Goal: Information Seeking & Learning: Compare options

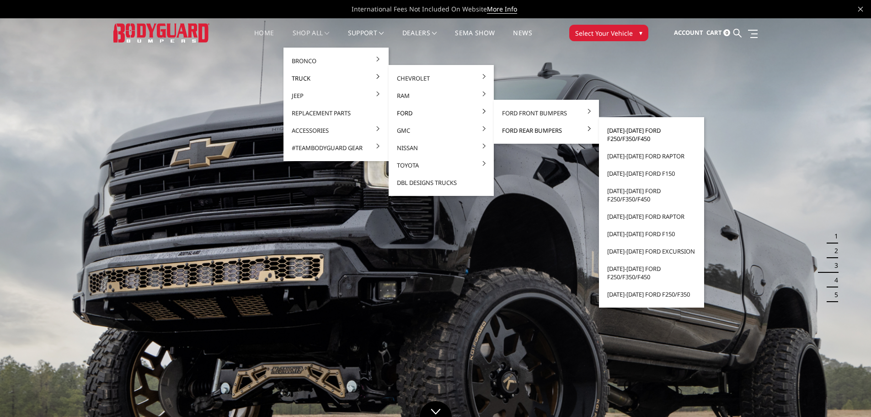
click at [620, 134] on link "[DATE]-[DATE] Ford F250/F350/F450" at bounding box center [652, 135] width 98 height 26
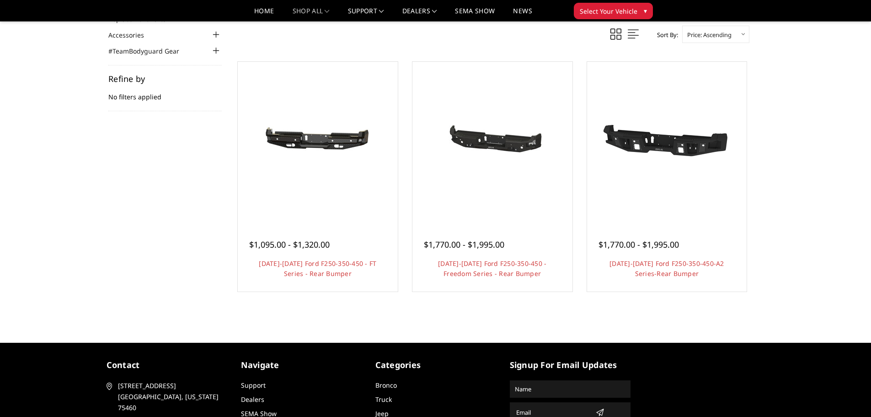
scroll to position [137, 0]
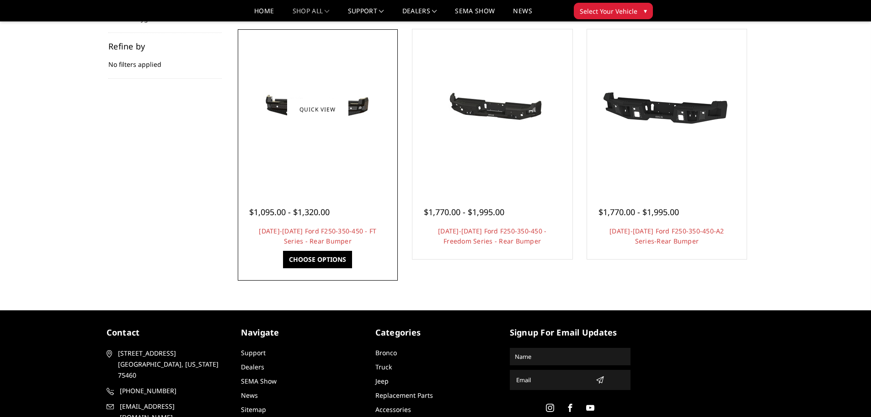
click at [267, 145] on div at bounding box center [318, 110] width 156 height 156
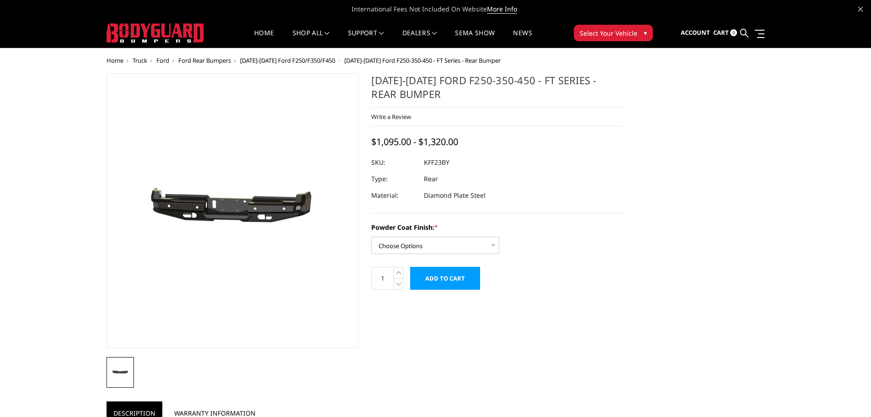
click at [291, 217] on img at bounding box center [155, 210] width 585 height 279
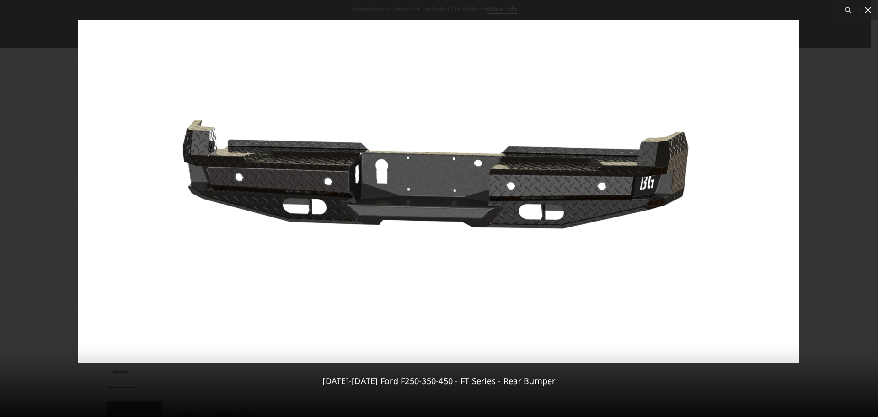
click at [868, 14] on icon at bounding box center [868, 10] width 11 height 11
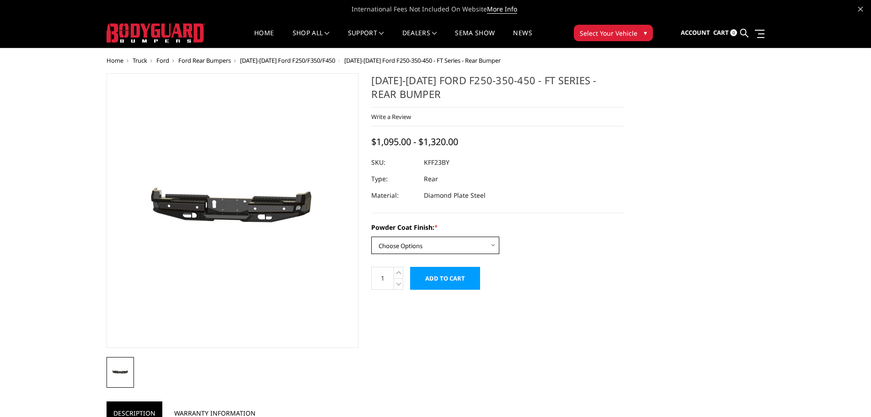
click at [420, 246] on select "Choose Options Bare Metal Gloss Black Powder Coat Textured Black Powder Coat" at bounding box center [435, 244] width 128 height 17
click at [426, 242] on select "Choose Options Bare Metal Gloss Black Powder Coat Textured Black Powder Coat" at bounding box center [435, 244] width 128 height 17
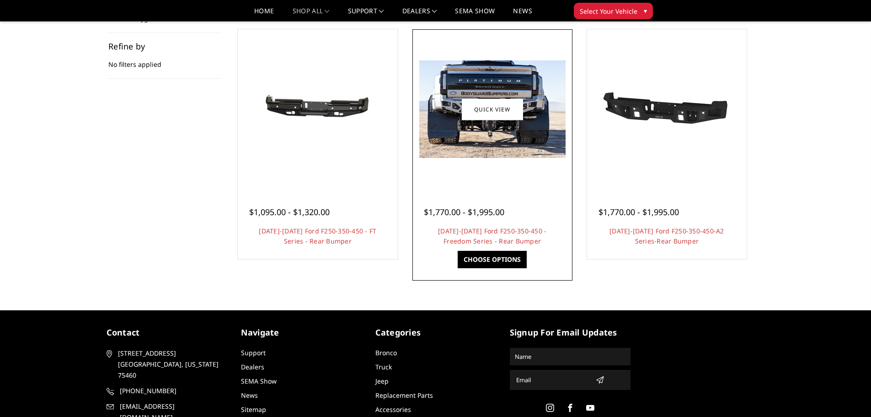
click at [518, 160] on div at bounding box center [493, 110] width 156 height 156
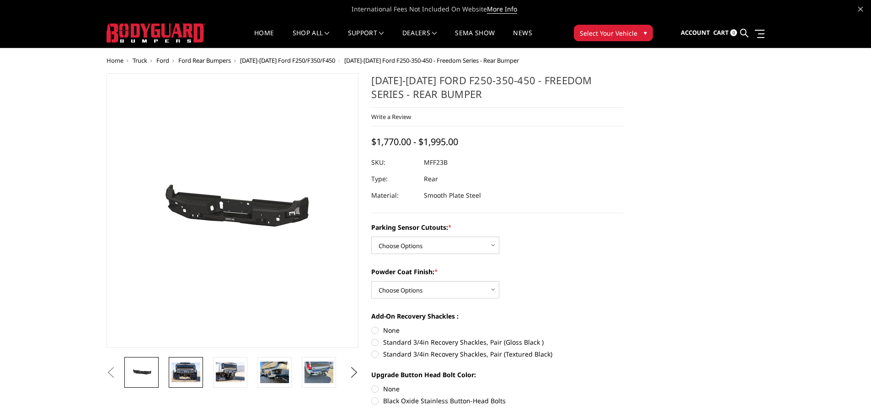
click at [198, 379] on img at bounding box center [186, 371] width 29 height 19
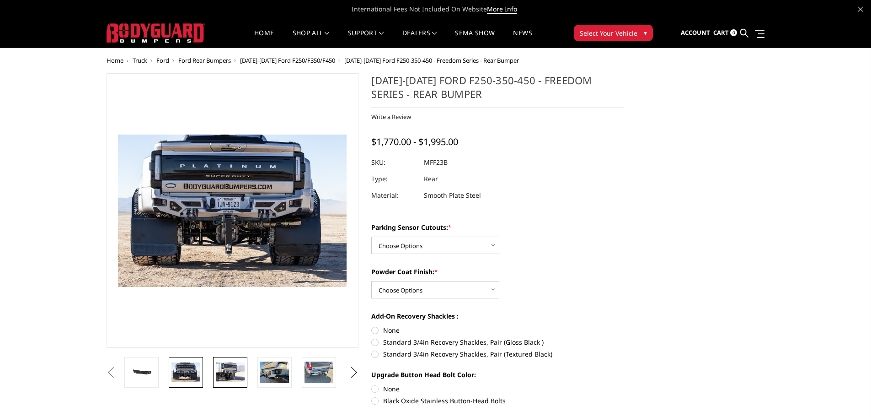
click at [220, 377] on img at bounding box center [230, 371] width 29 height 19
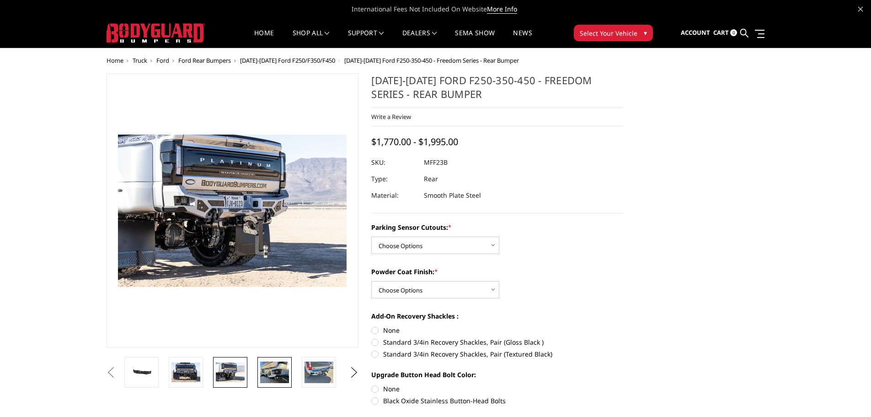
click at [272, 363] on img at bounding box center [274, 371] width 29 height 21
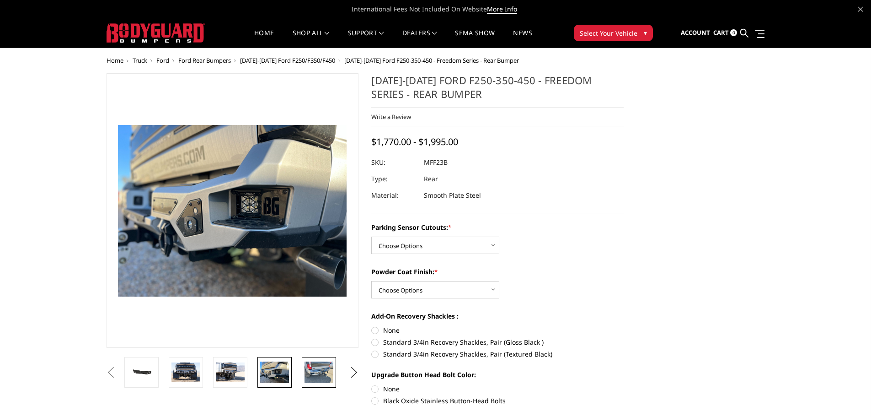
click at [327, 365] on img at bounding box center [319, 371] width 29 height 21
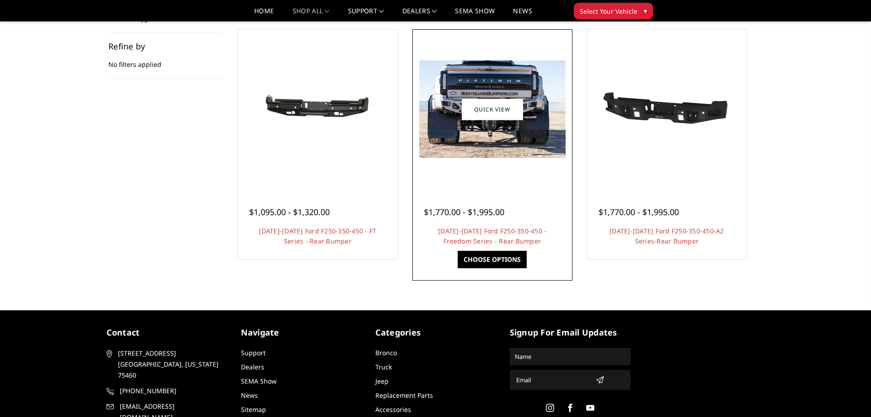
click at [505, 147] on img at bounding box center [492, 108] width 146 height 97
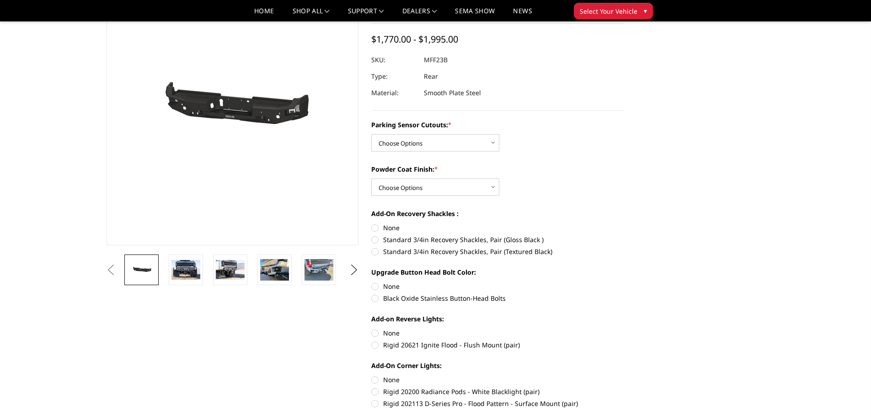
scroll to position [91, 0]
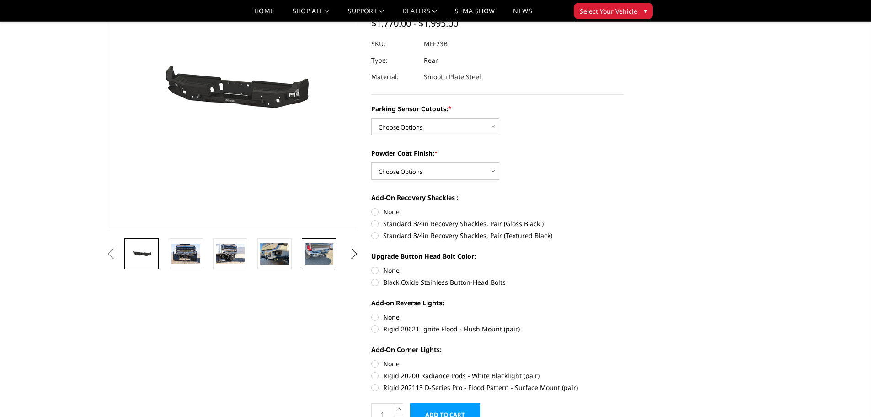
click at [303, 259] on link at bounding box center [319, 253] width 34 height 31
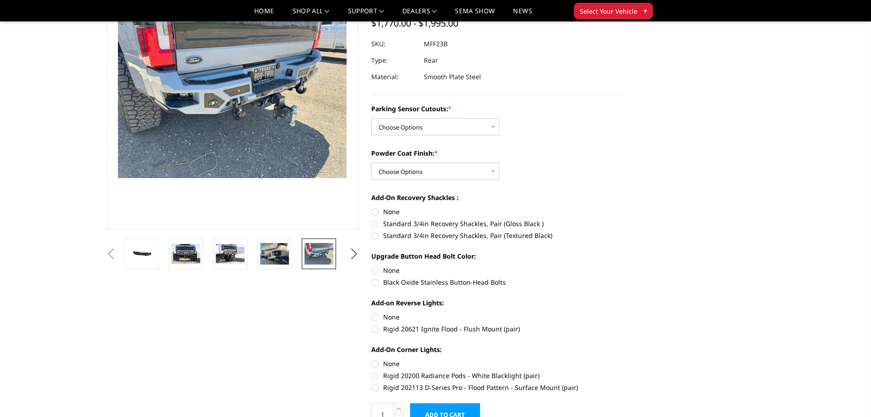
click at [273, 262] on img at bounding box center [274, 253] width 29 height 21
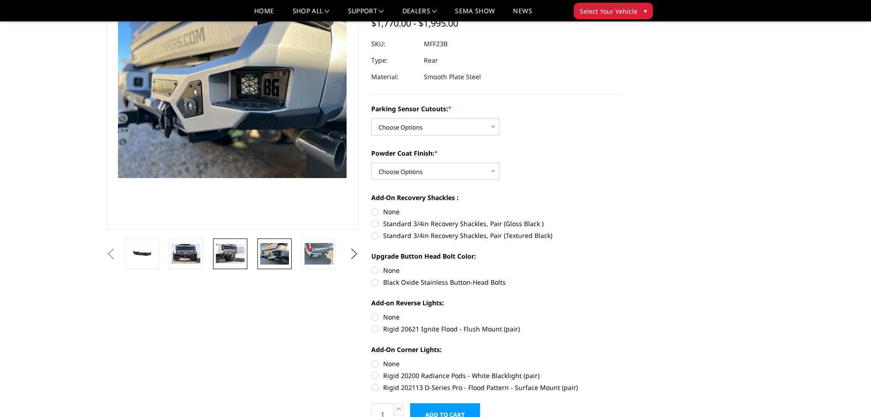
click at [245, 268] on link at bounding box center [230, 253] width 34 height 31
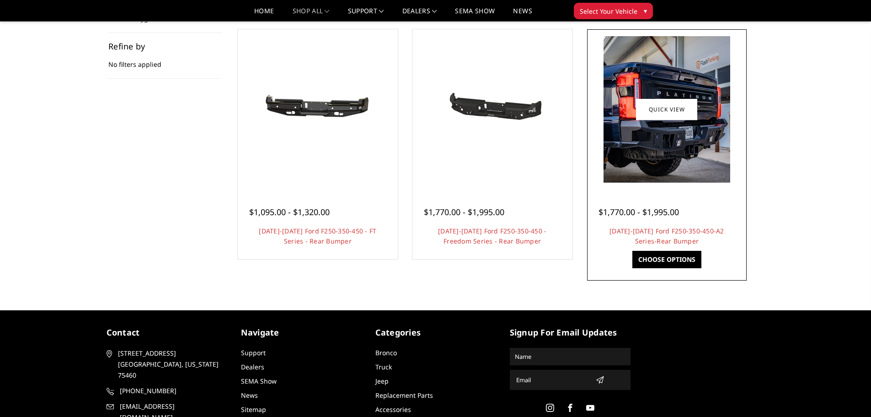
click at [644, 154] on img at bounding box center [667, 109] width 127 height 146
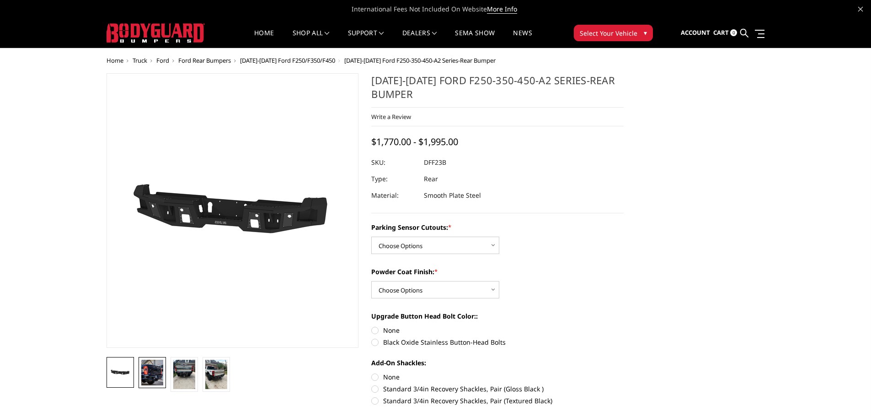
click at [156, 380] on img at bounding box center [152, 373] width 22 height 26
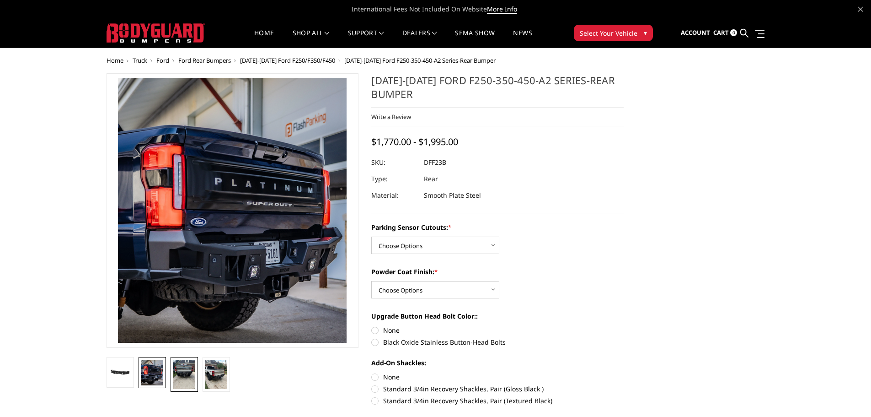
click at [176, 378] on img at bounding box center [184, 374] width 22 height 29
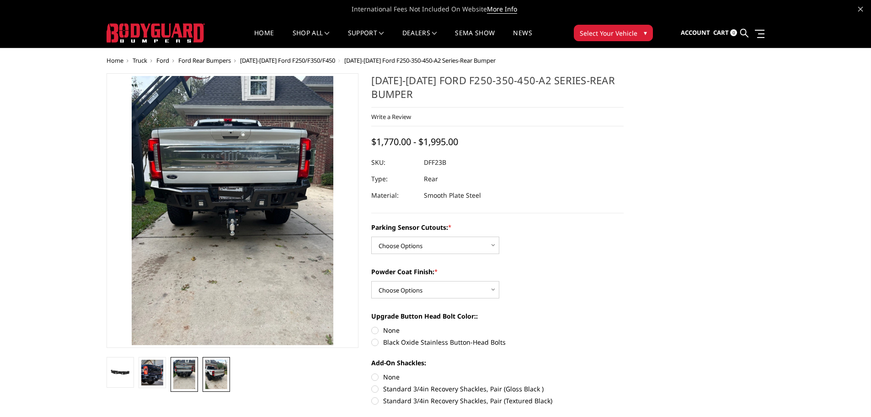
click at [209, 370] on img at bounding box center [216, 374] width 22 height 29
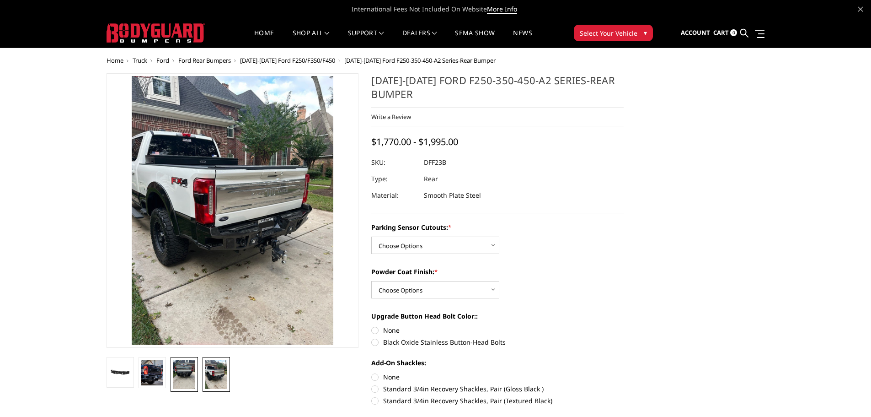
click at [184, 378] on img at bounding box center [184, 374] width 22 height 29
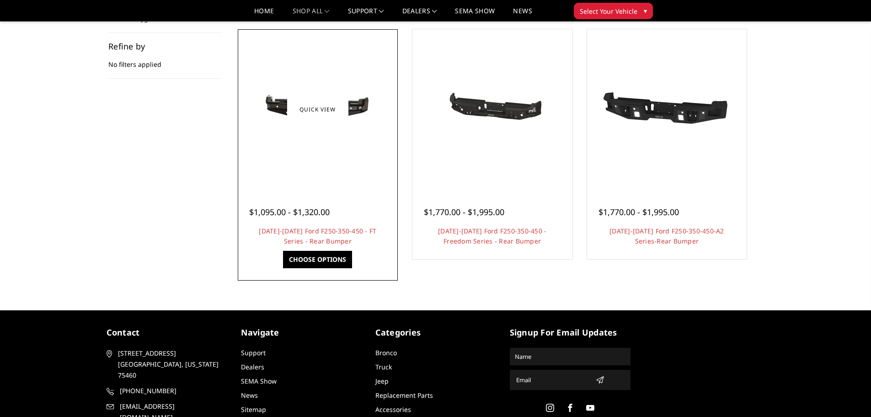
click at [293, 167] on div at bounding box center [318, 110] width 156 height 156
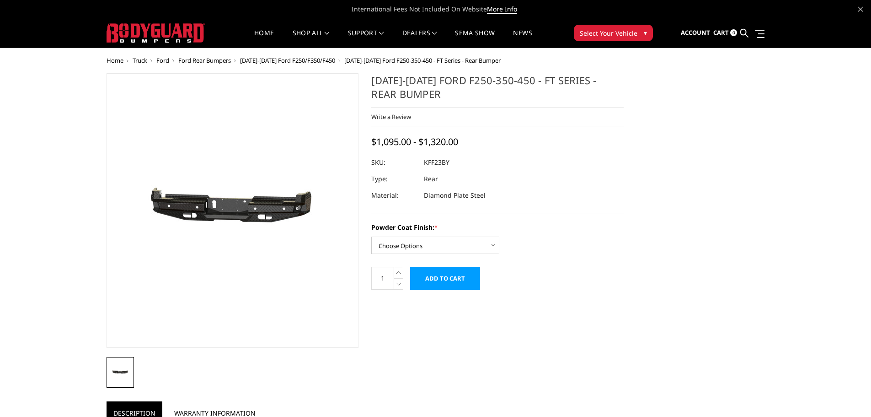
drag, startPoint x: 420, startPoint y: 161, endPoint x: 457, endPoint y: 161, distance: 37.0
click at [457, 161] on div at bounding box center [497, 162] width 252 height 16
drag, startPoint x: 456, startPoint y: 161, endPoint x: 425, endPoint y: 162, distance: 30.6
click at [425, 162] on dl "SKU: KFF23BY UPC: Type: Rear Material: Diamond Plate Steel" at bounding box center [497, 178] width 252 height 49
copy dl "KFF23BY UPC:"
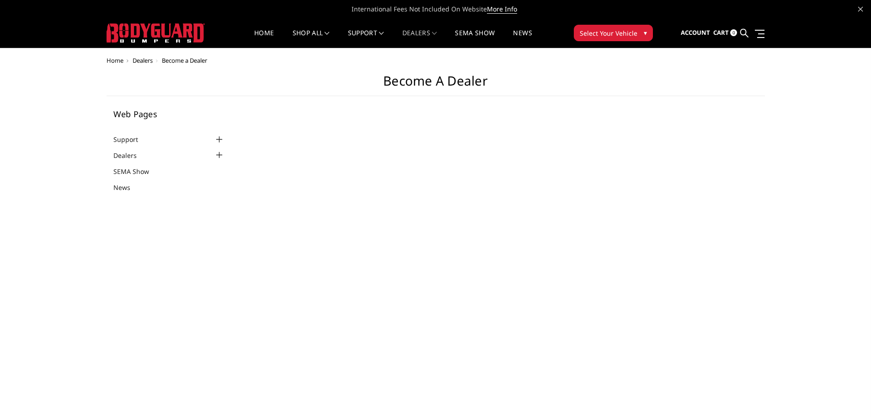
select select "US"
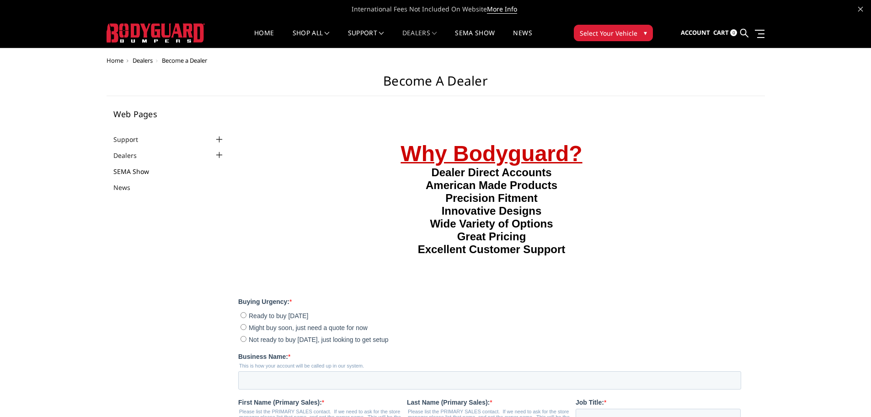
click at [137, 170] on link "SEMA Show" at bounding box center [136, 171] width 47 height 10
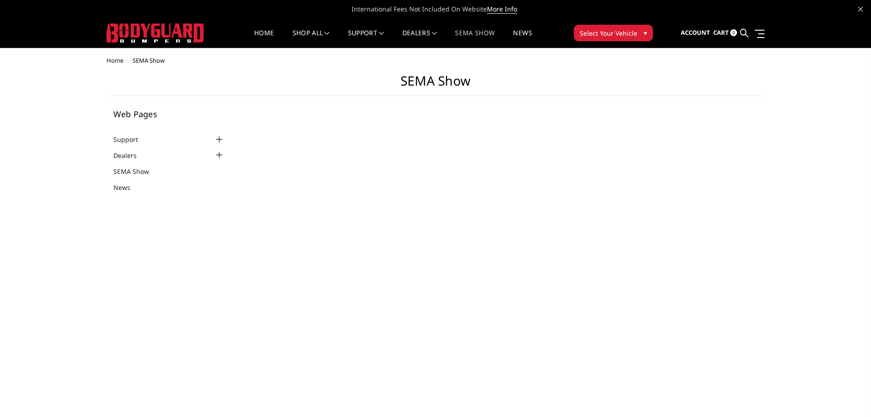
select select "US"
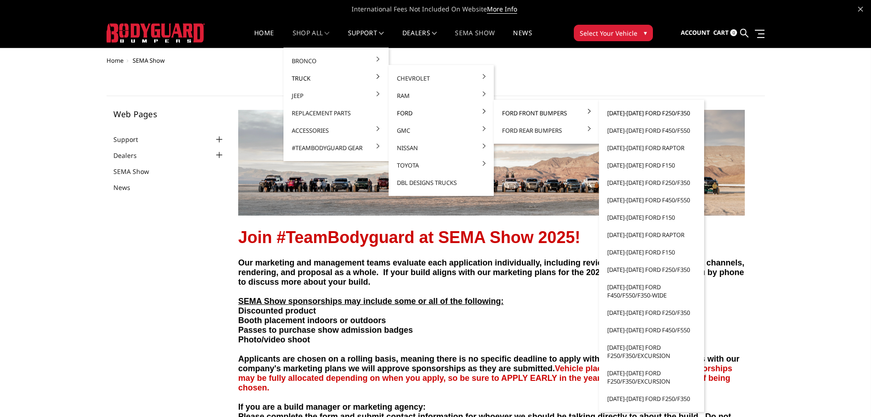
click at [620, 114] on link "[DATE]-[DATE] Ford F250/F350" at bounding box center [652, 112] width 98 height 17
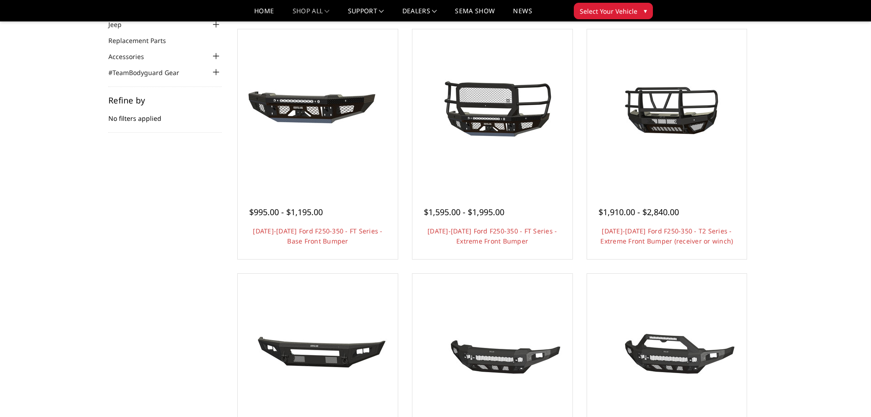
scroll to position [89, 0]
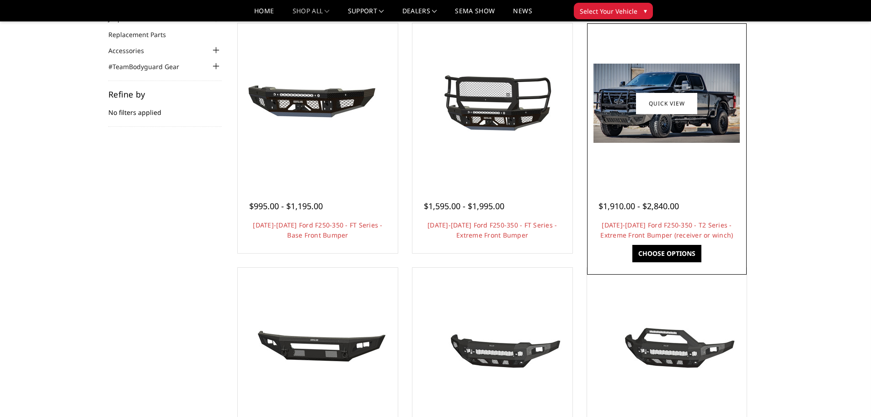
click at [622, 139] on img at bounding box center [667, 103] width 146 height 79
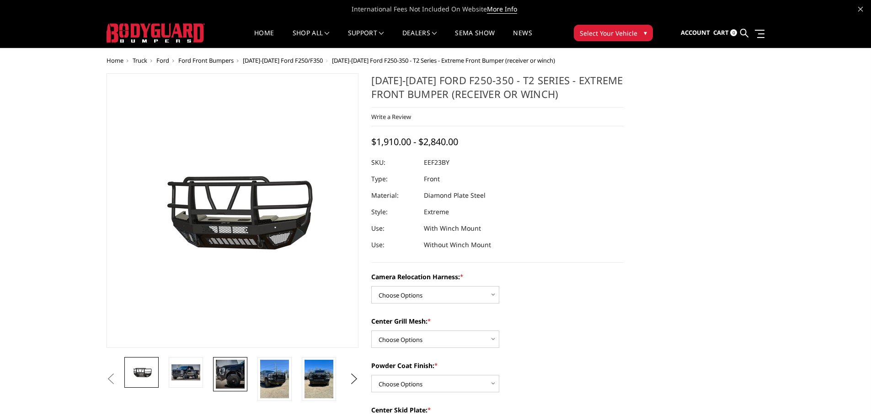
click at [237, 381] on img at bounding box center [230, 374] width 29 height 29
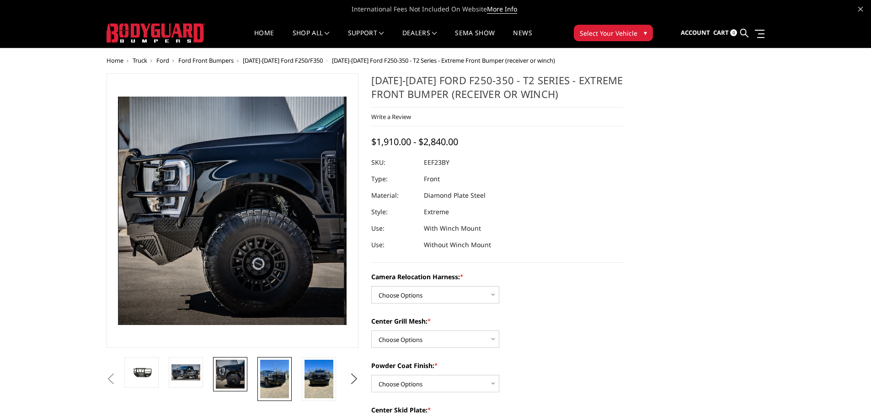
click at [271, 380] on img at bounding box center [274, 379] width 29 height 38
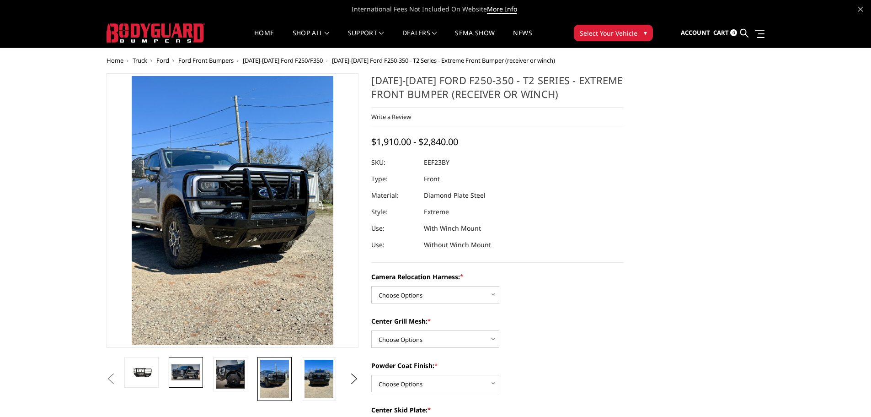
click at [191, 384] on link at bounding box center [186, 372] width 34 height 31
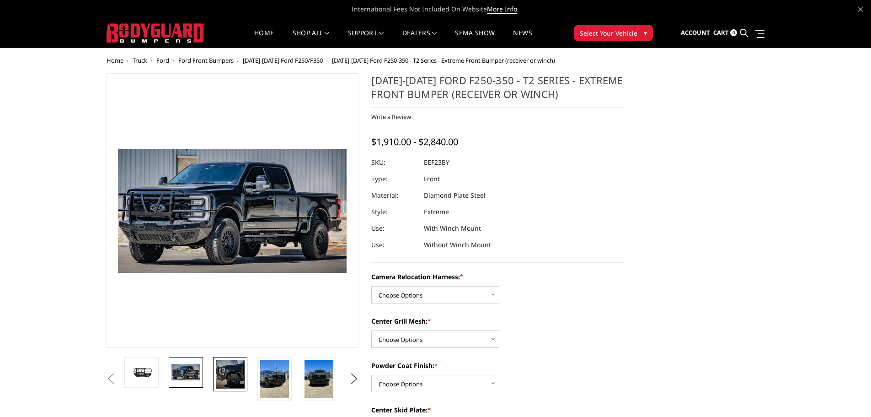
click at [233, 380] on img at bounding box center [230, 374] width 29 height 29
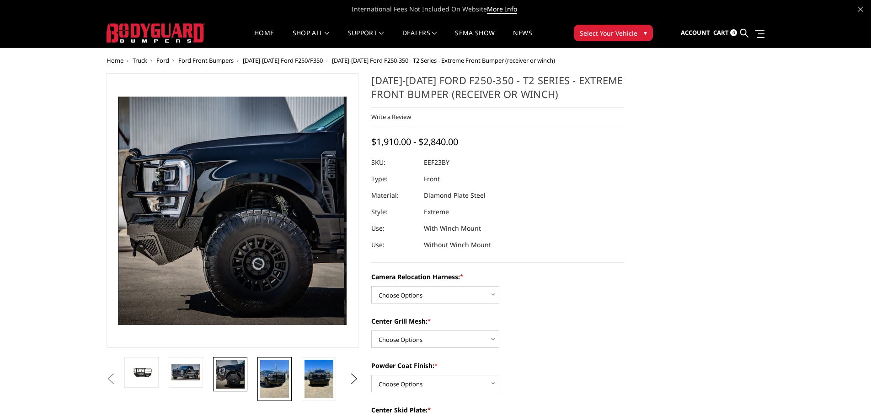
click at [284, 381] on img at bounding box center [274, 379] width 29 height 38
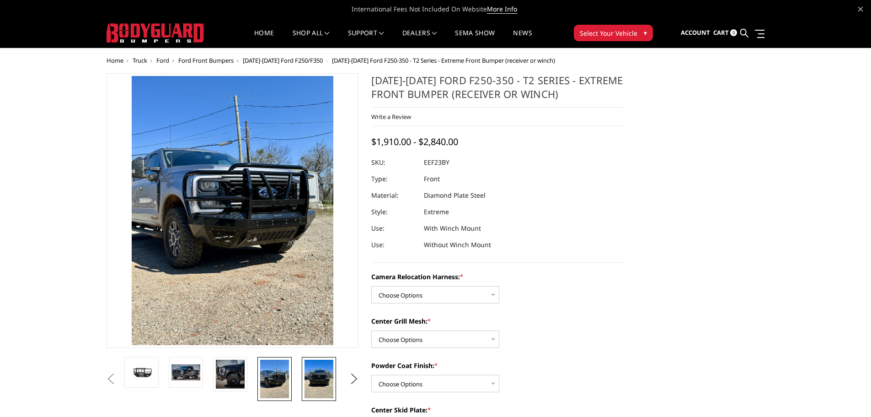
click at [318, 382] on img at bounding box center [319, 379] width 29 height 38
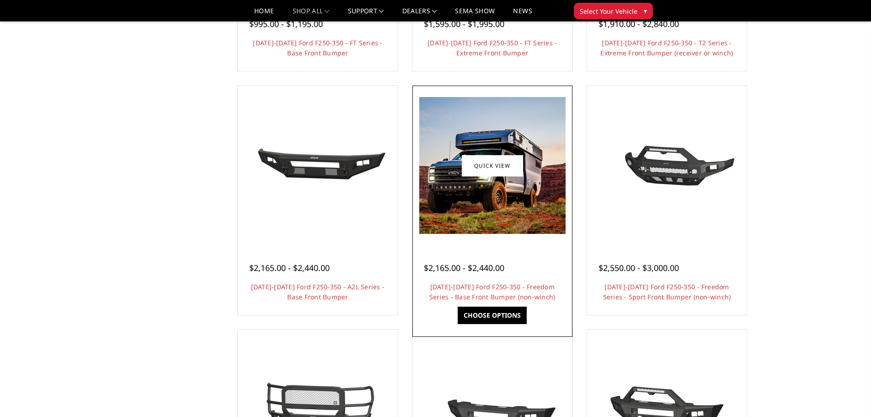
scroll to position [272, 0]
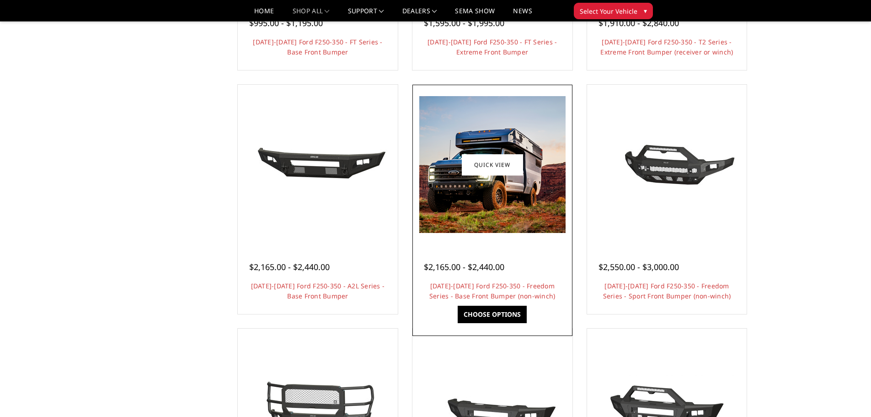
click at [485, 227] on img at bounding box center [492, 164] width 146 height 137
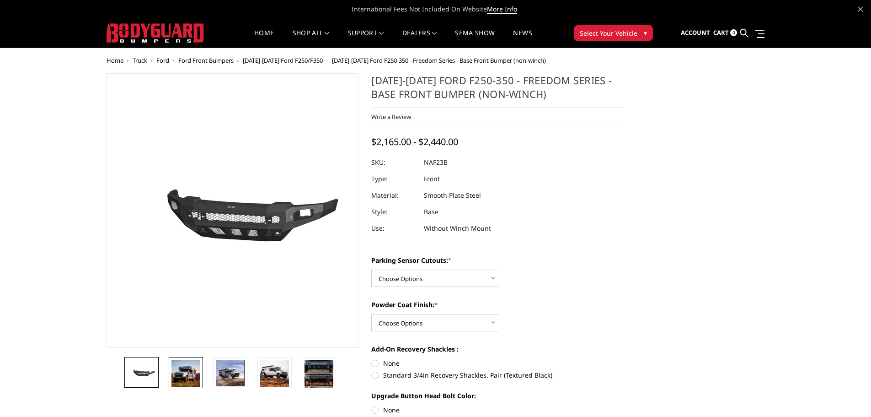
click at [196, 370] on img at bounding box center [186, 373] width 29 height 27
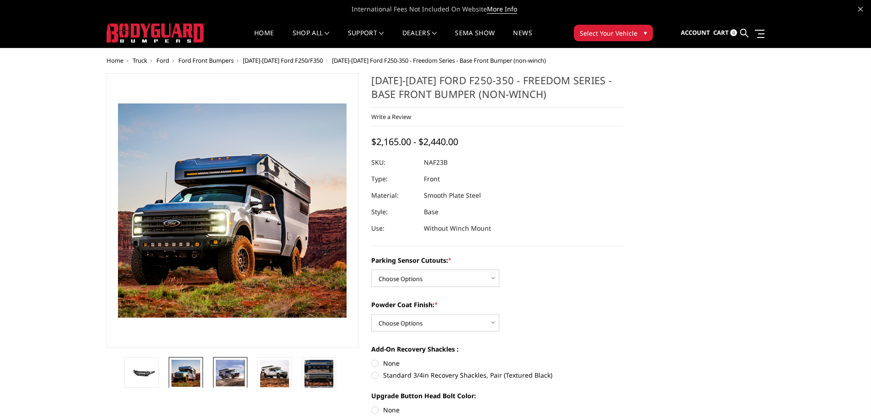
click at [225, 372] on img at bounding box center [230, 373] width 29 height 27
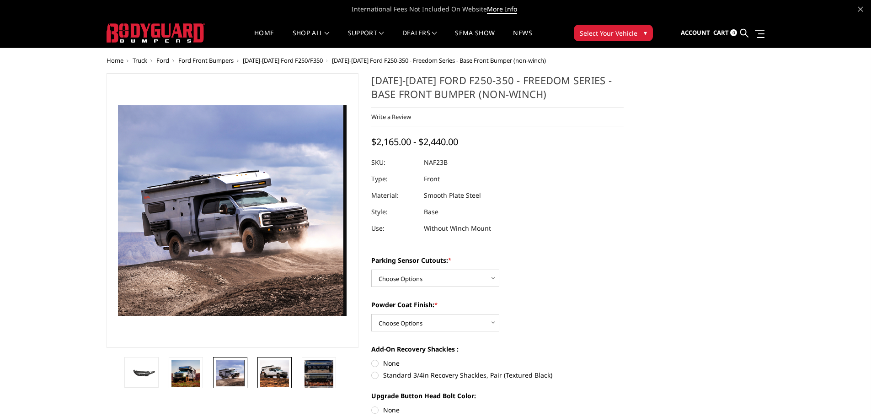
click at [278, 375] on img at bounding box center [274, 373] width 29 height 27
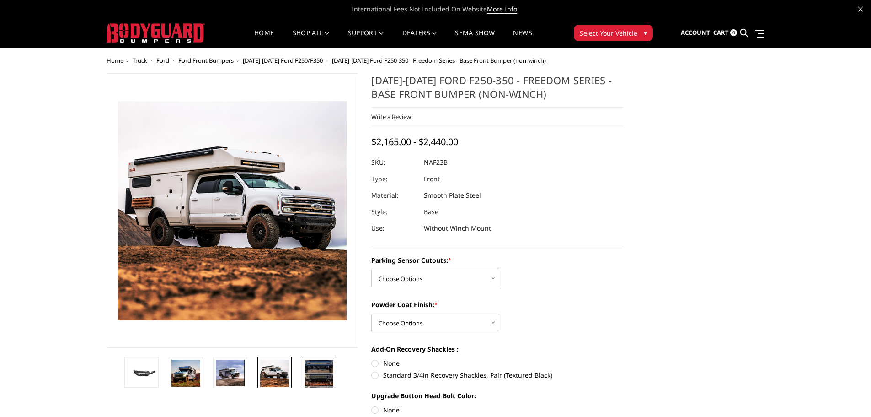
click at [309, 377] on img at bounding box center [319, 380] width 29 height 40
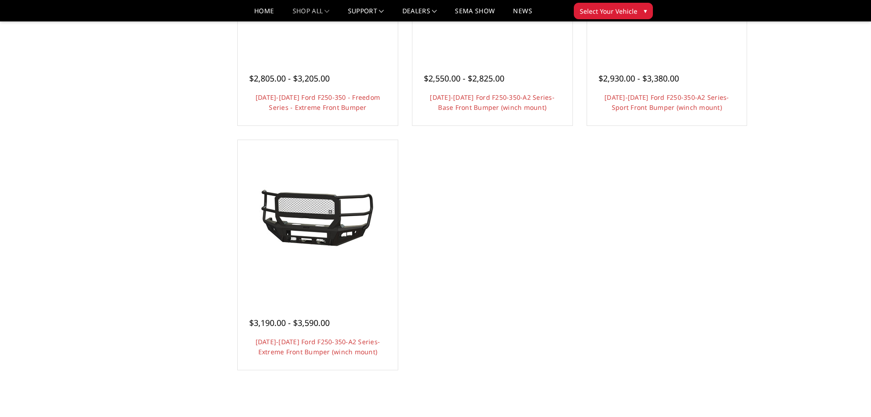
scroll to position [547, 0]
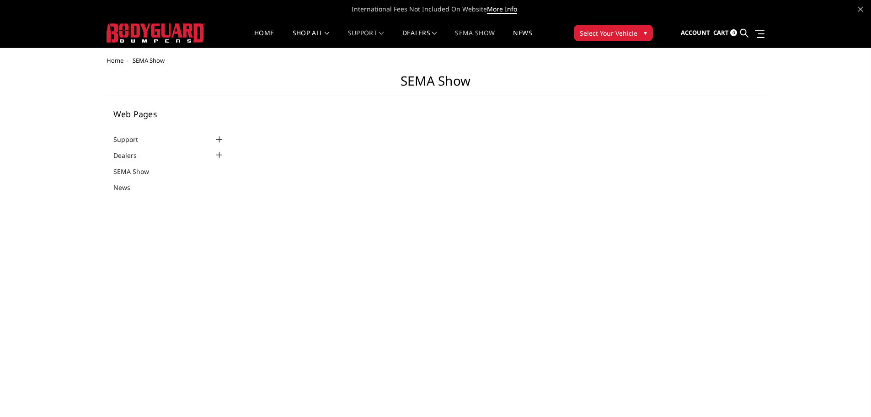
select select "US"
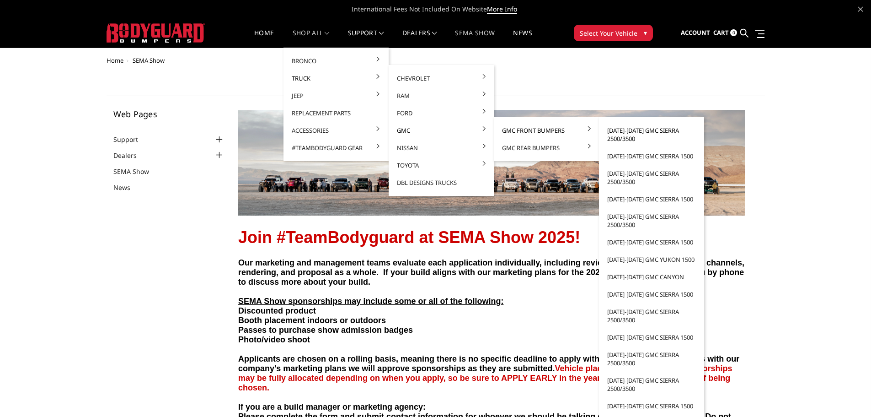
click at [626, 133] on link "[DATE]-[DATE] GMC Sierra 2500/3500" at bounding box center [652, 135] width 98 height 26
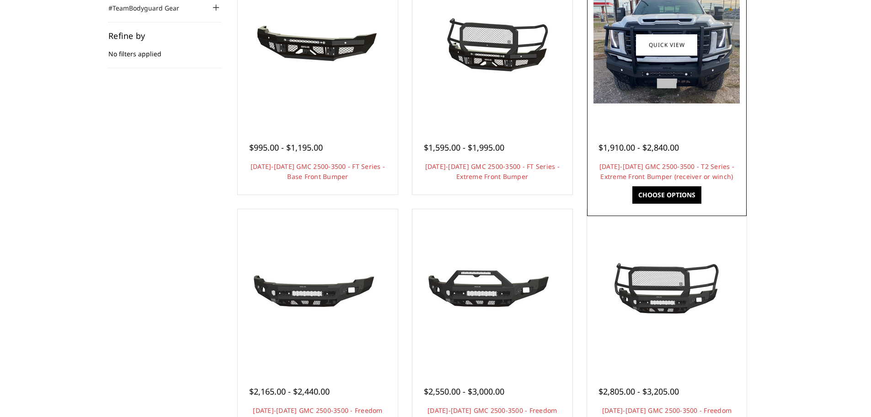
scroll to position [183, 0]
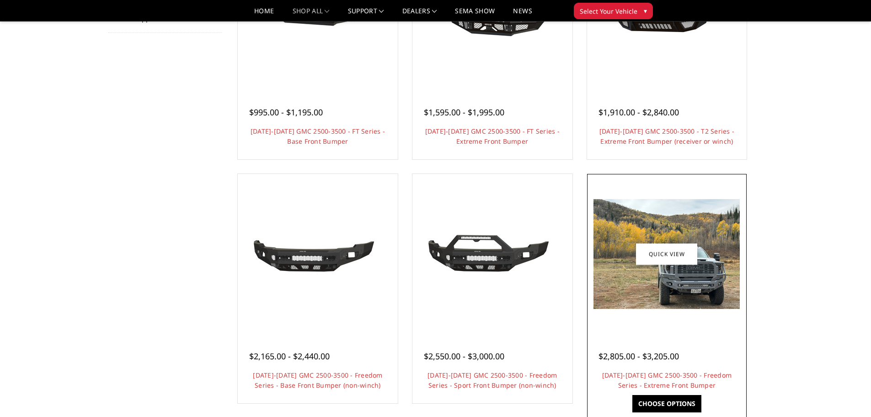
click at [630, 314] on div at bounding box center [668, 254] width 156 height 156
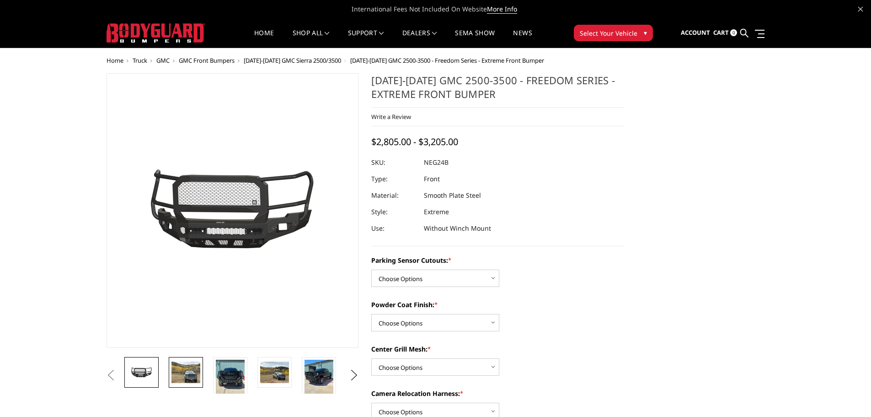
click at [183, 375] on img at bounding box center [186, 371] width 29 height 21
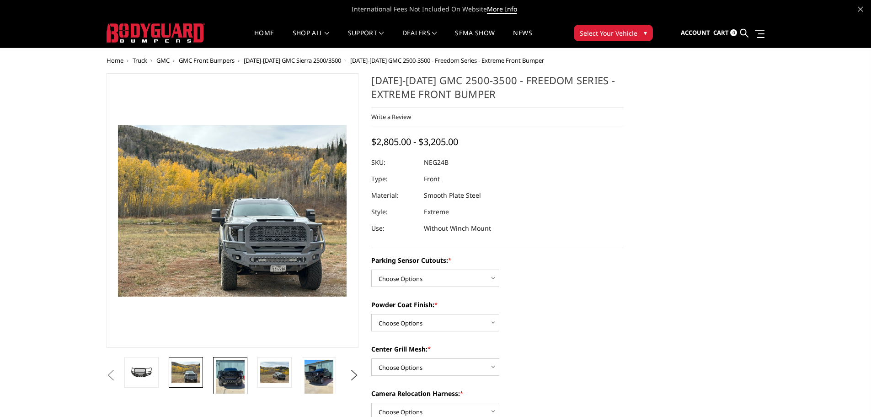
click at [220, 375] on img at bounding box center [230, 379] width 29 height 38
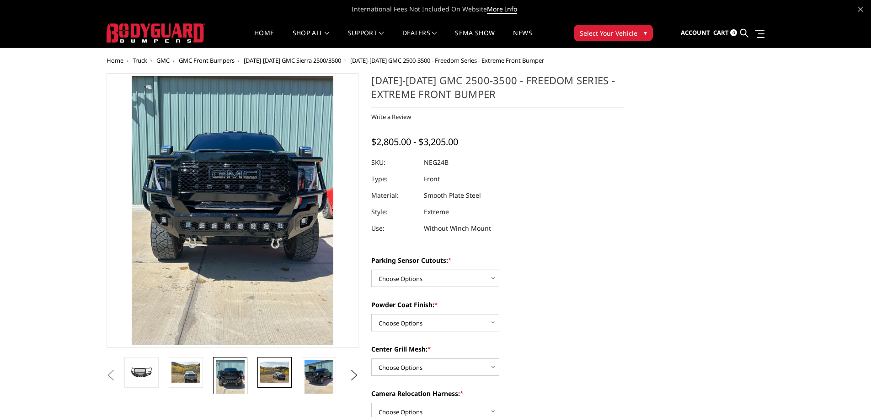
click at [264, 376] on img at bounding box center [274, 371] width 29 height 21
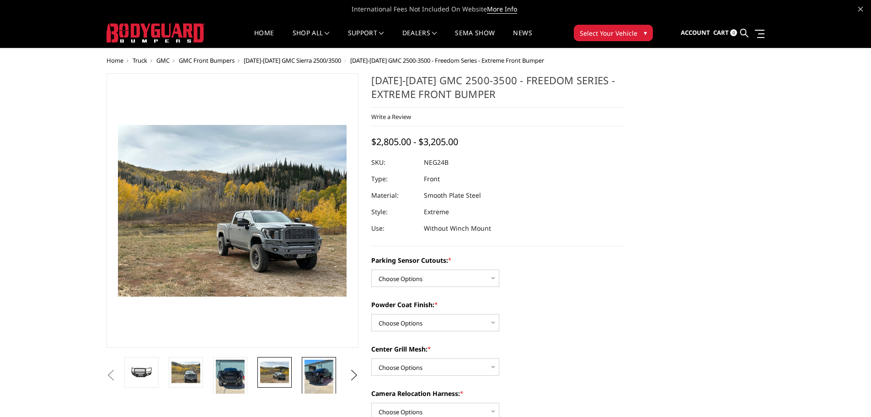
click at [306, 373] on img at bounding box center [319, 379] width 29 height 38
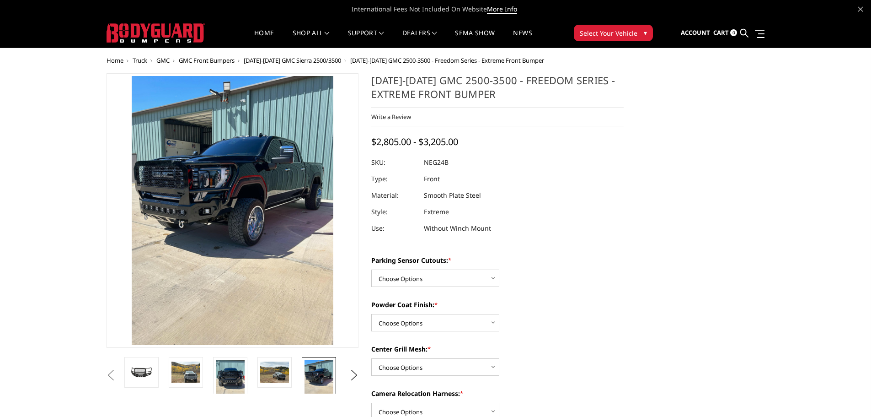
click at [326, 372] on img at bounding box center [319, 379] width 29 height 38
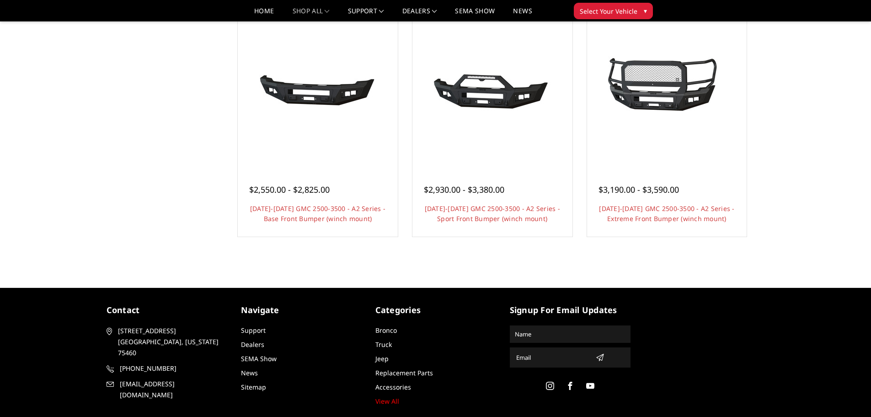
scroll to position [595, 0]
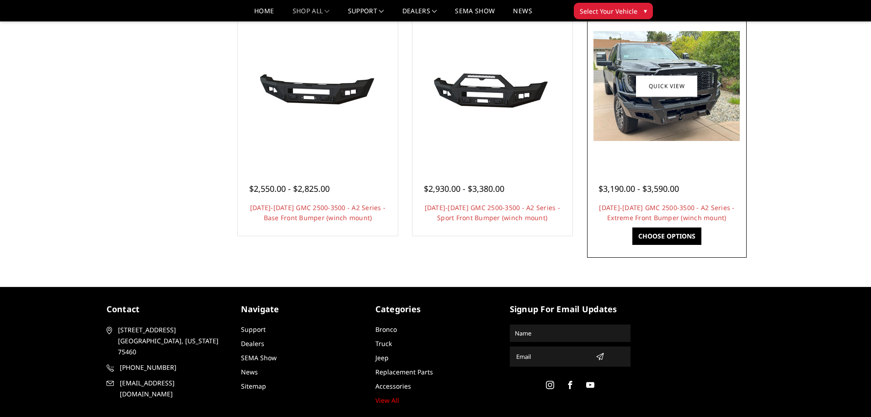
click at [669, 146] on div at bounding box center [668, 86] width 156 height 156
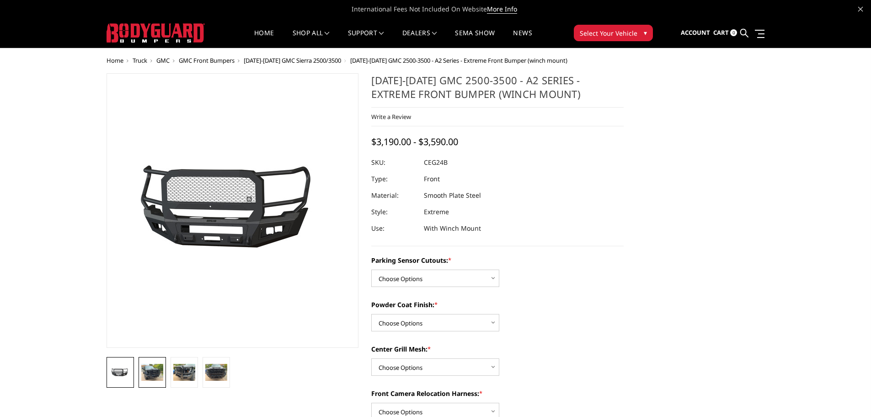
click at [152, 371] on img at bounding box center [152, 372] width 22 height 16
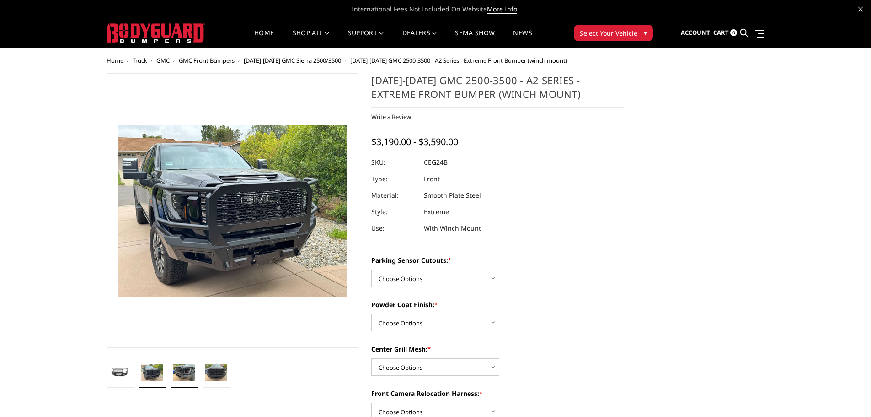
click at [181, 367] on img at bounding box center [184, 372] width 22 height 16
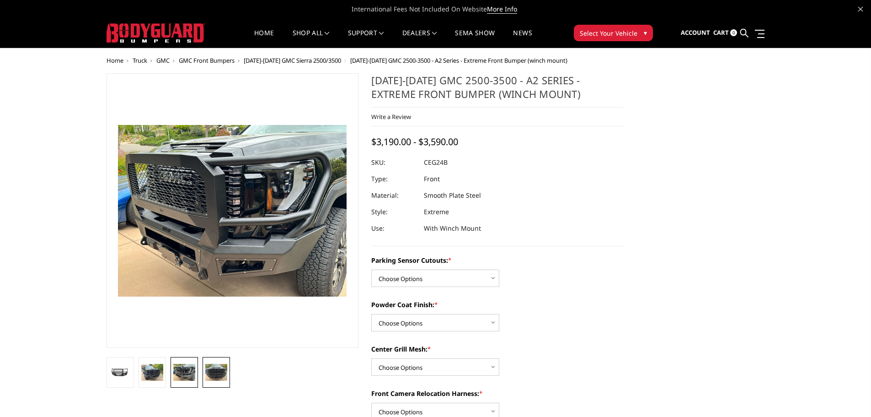
click at [215, 370] on img at bounding box center [216, 372] width 22 height 16
